Goal: Check status

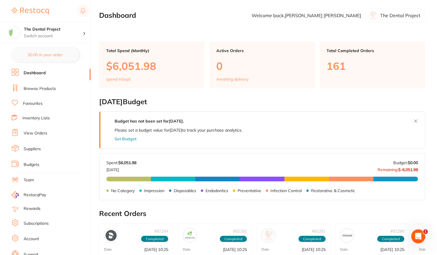
click at [36, 134] on link "View Orders" at bounding box center [36, 134] width 24 height 6
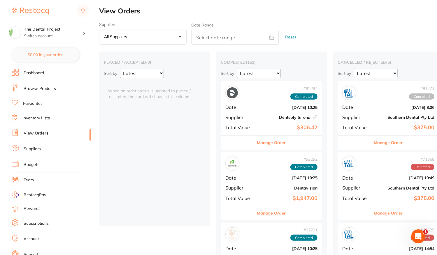
click at [277, 128] on b "$306.42" at bounding box center [288, 128] width 58 height 6
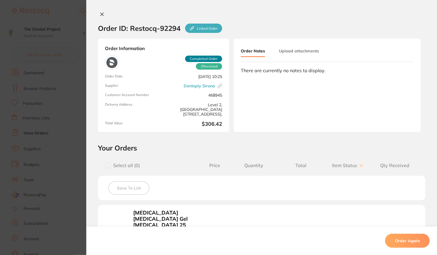
click at [100, 13] on icon at bounding box center [102, 14] width 5 height 5
